Goal: Task Accomplishment & Management: Manage account settings

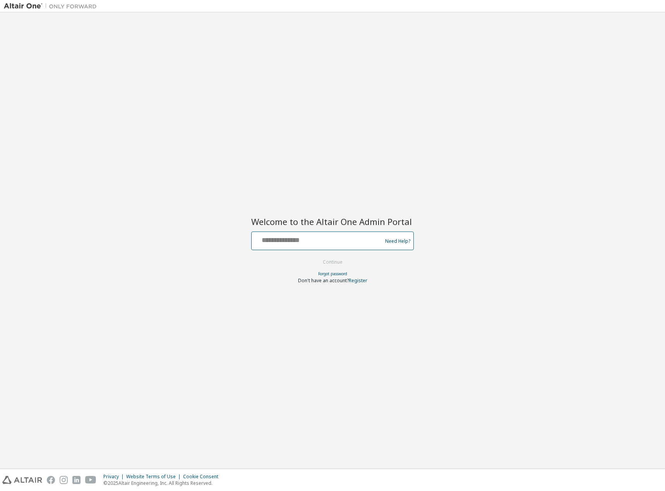
click at [365, 241] on input "text" at bounding box center [318, 239] width 126 height 11
type input "**********"
click at [325, 261] on button "Continue" at bounding box center [333, 262] width 36 height 12
